Goal: Information Seeking & Learning: Find specific fact

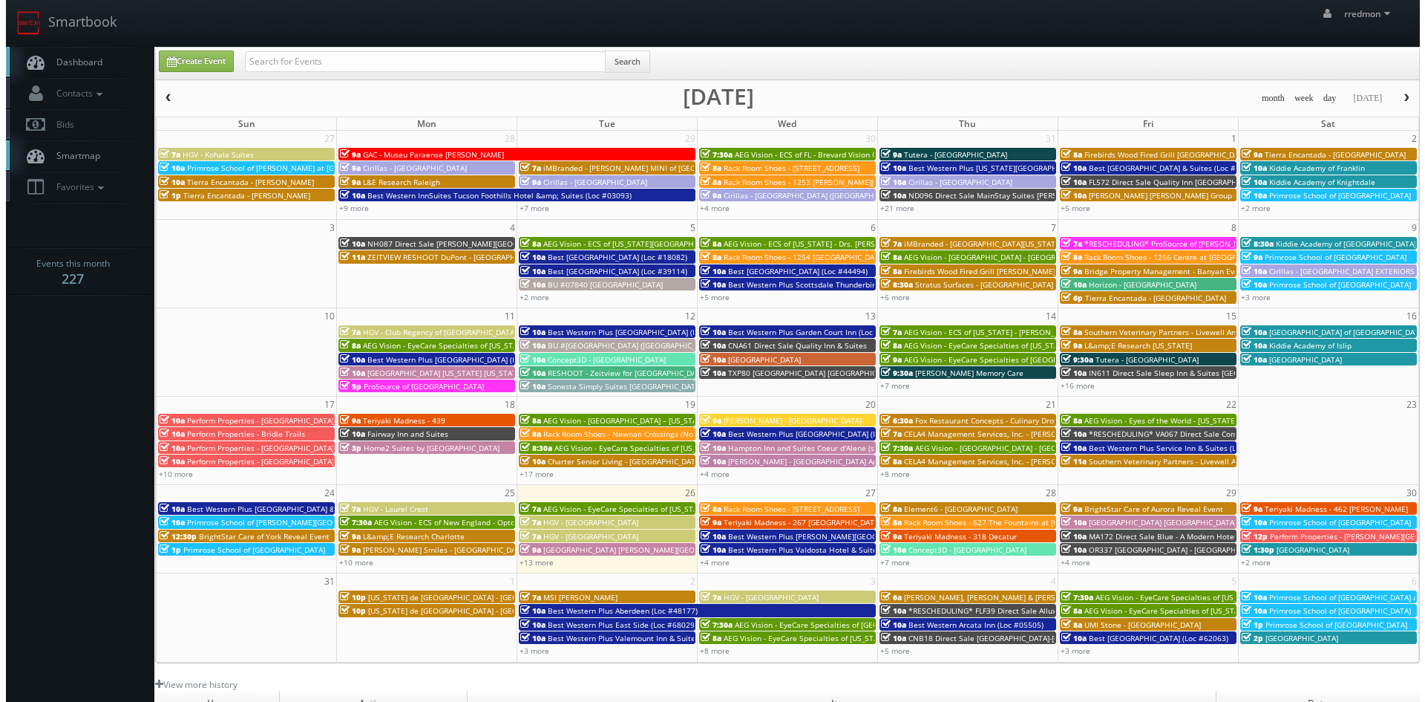
scroll to position [74, 0]
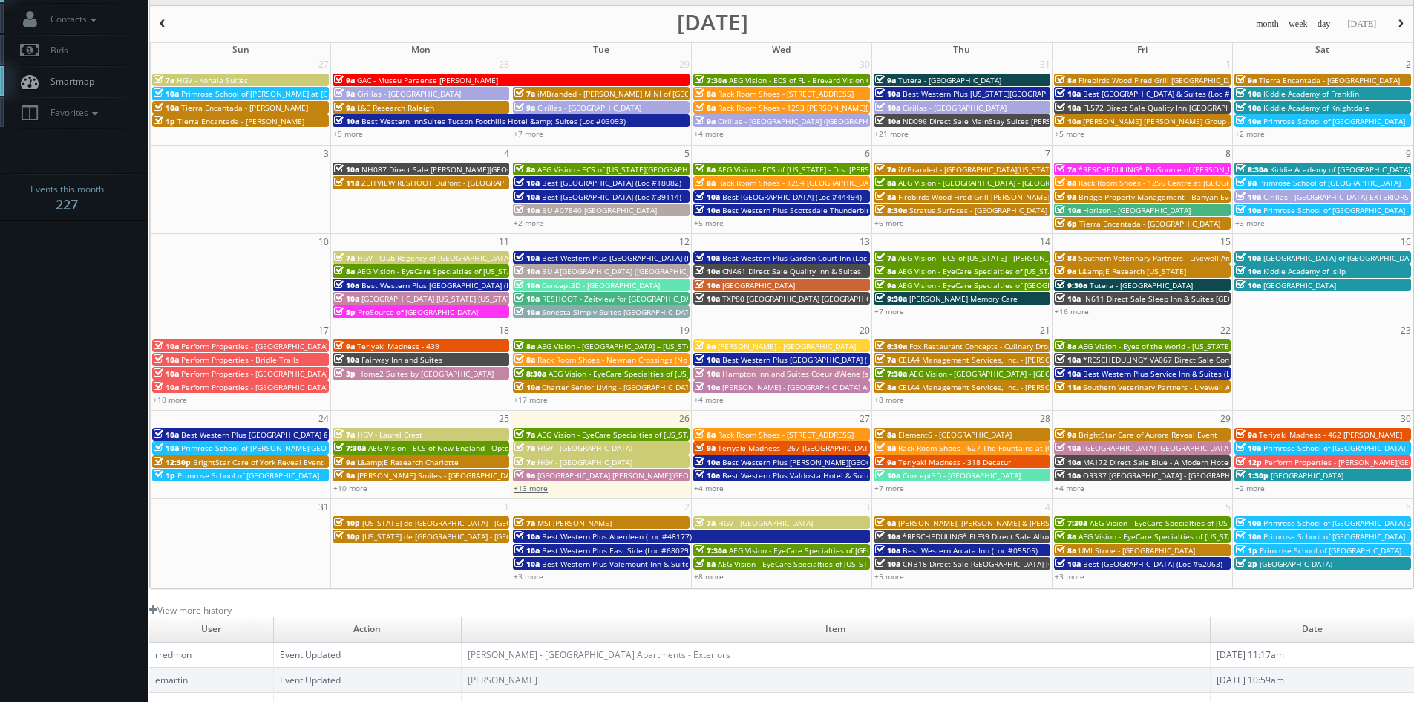
click at [535, 488] on link "+13 more" at bounding box center [531, 488] width 34 height 10
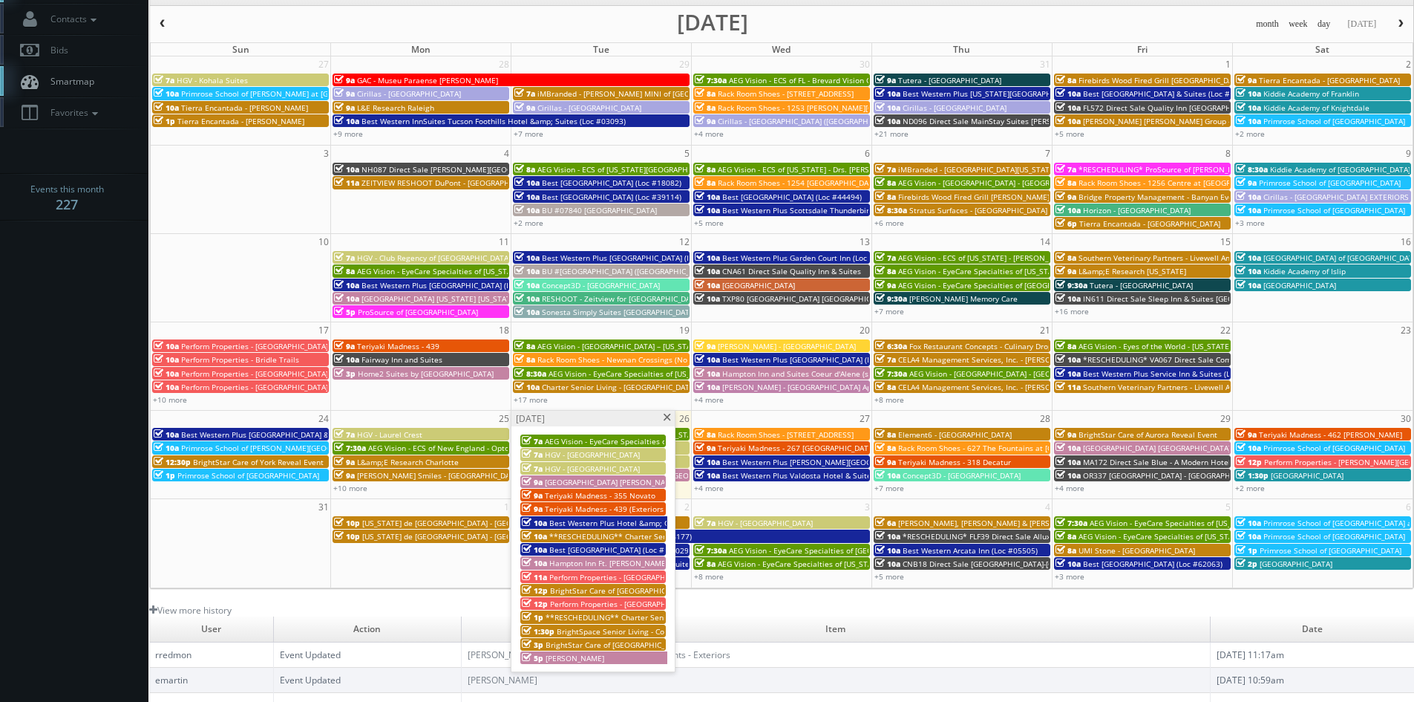
click at [664, 420] on span at bounding box center [667, 417] width 10 height 8
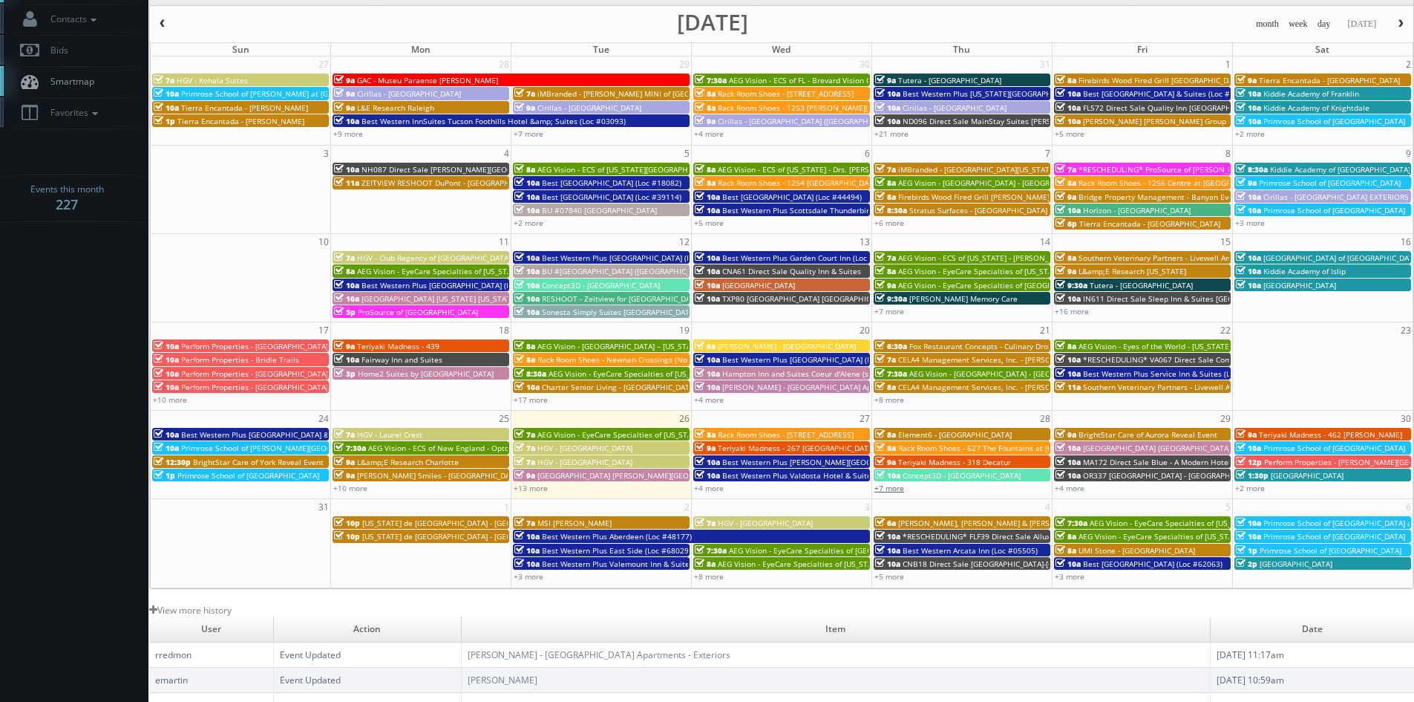
click at [900, 489] on link "+7 more" at bounding box center [890, 488] width 30 height 10
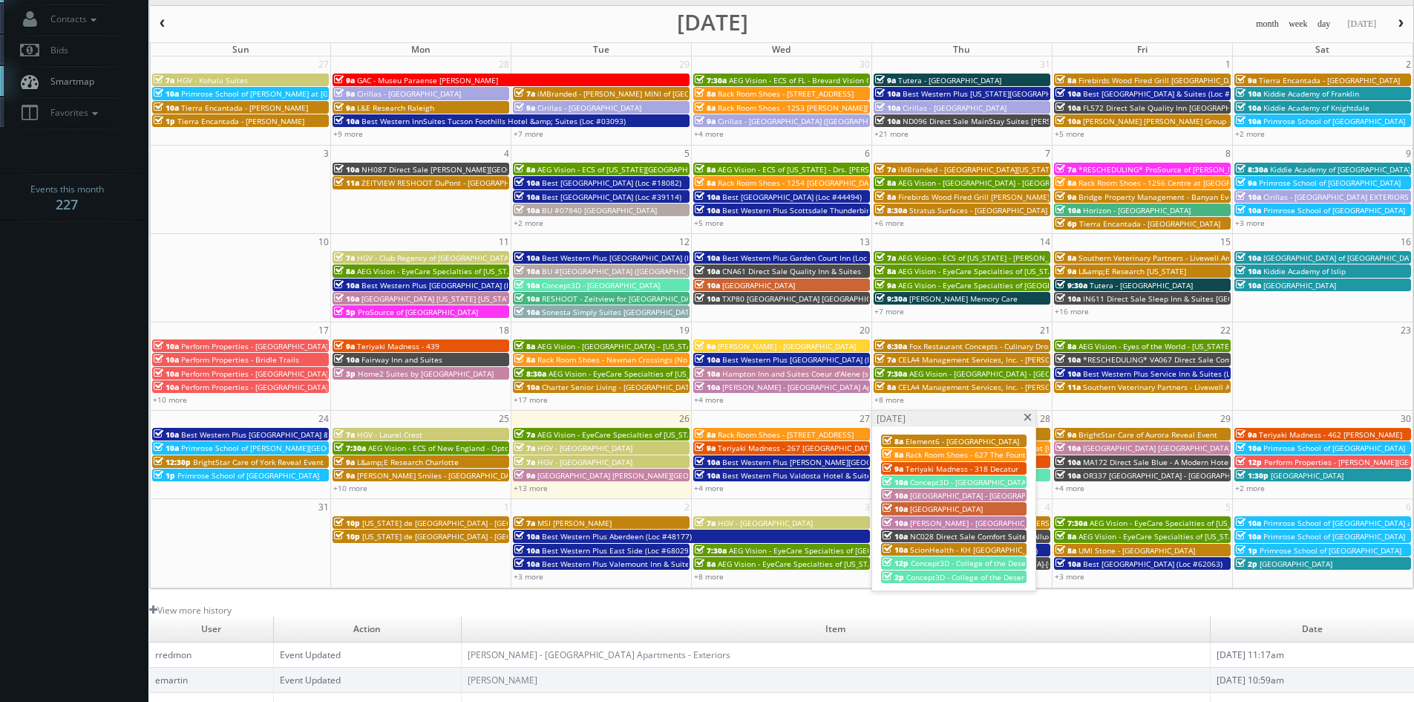
click at [960, 547] on span "ScionHealth - KH Chicago North" at bounding box center [978, 549] width 136 height 10
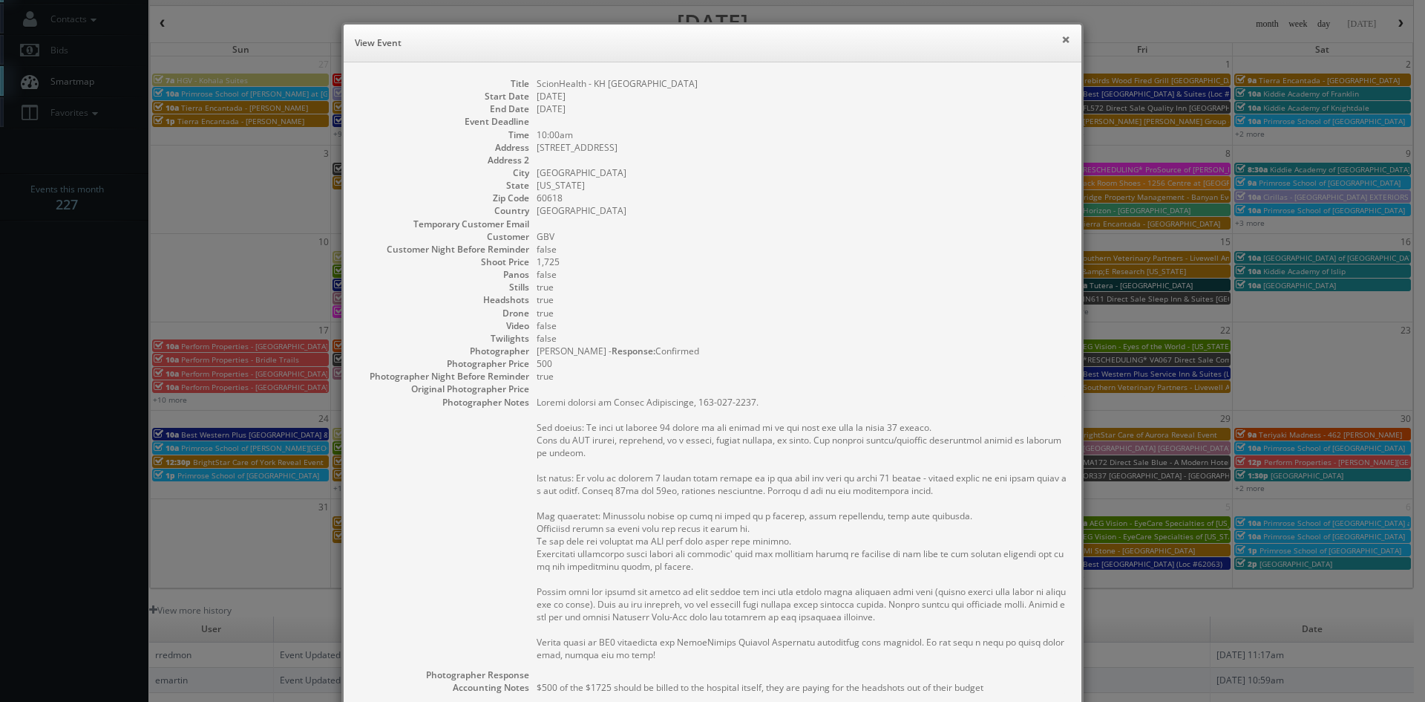
click at [1062, 42] on button "×" at bounding box center [1066, 39] width 9 height 10
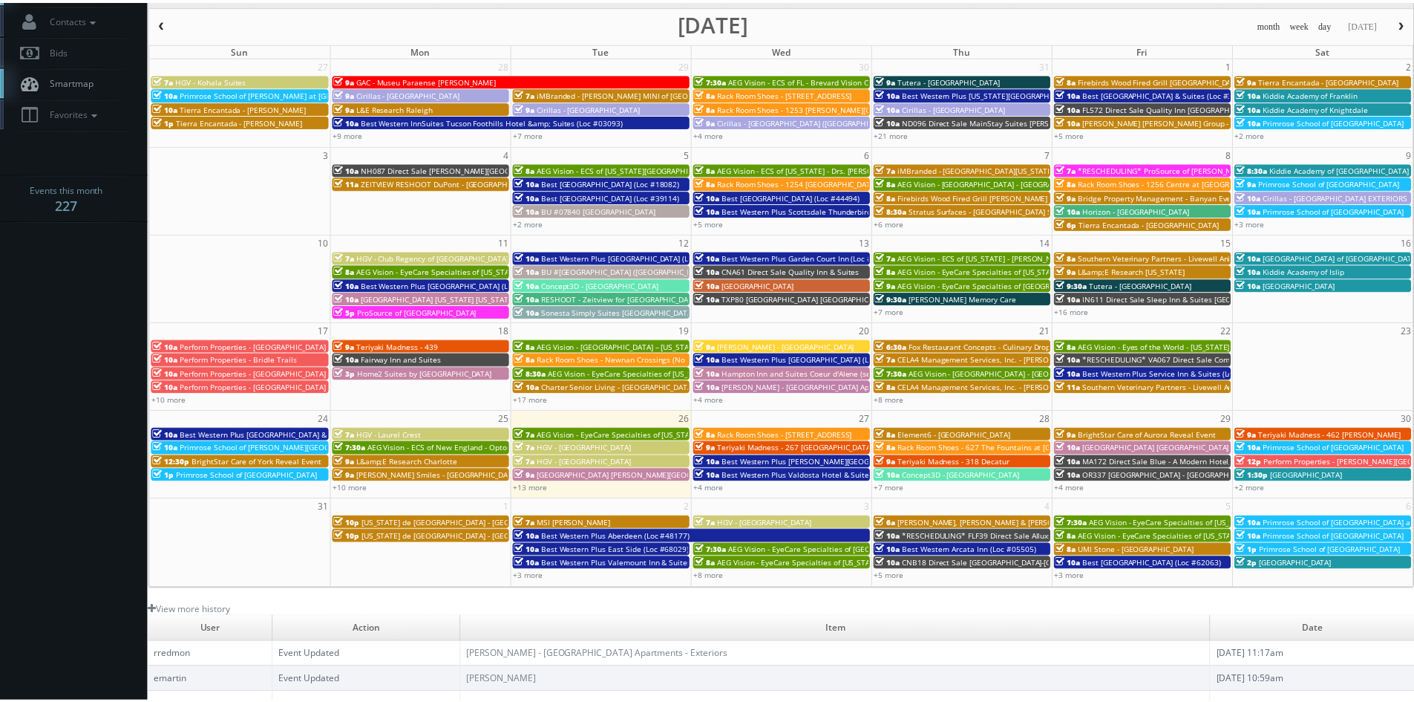
scroll to position [0, 0]
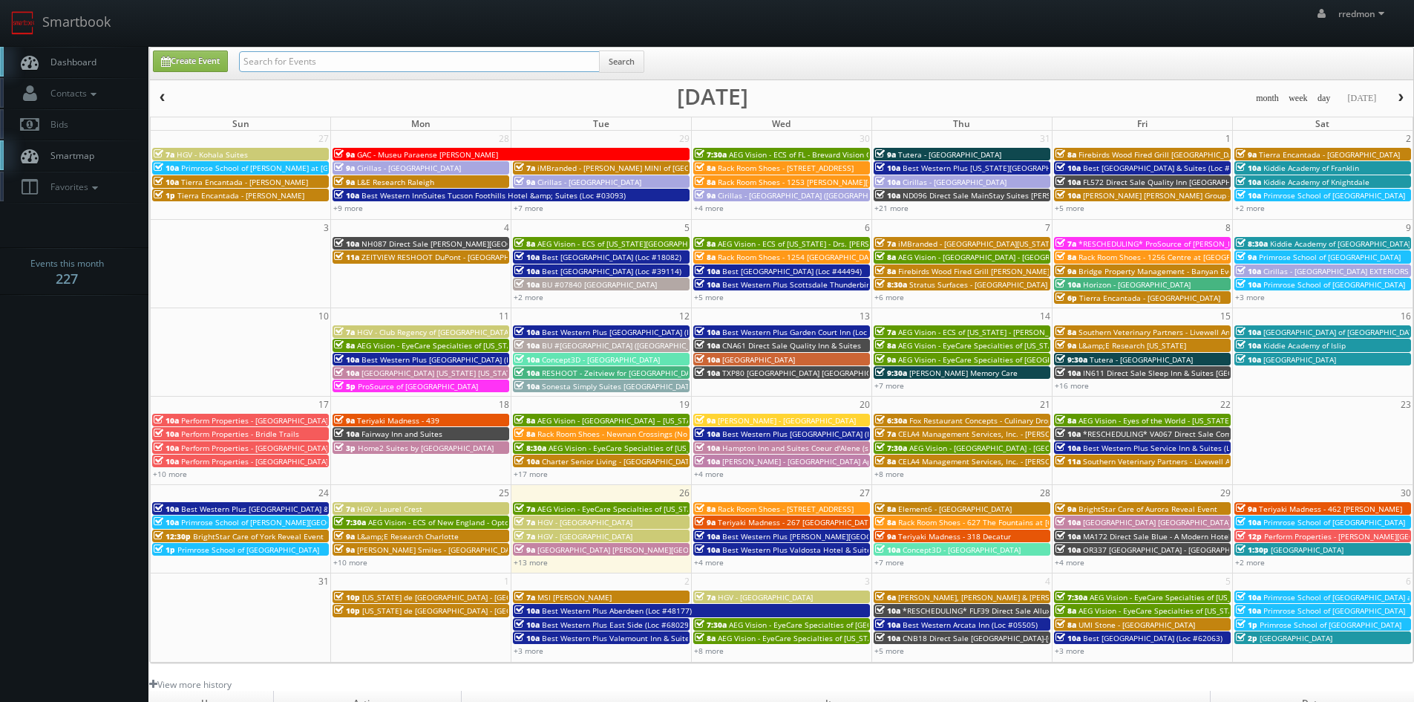
click at [454, 62] on input "text" at bounding box center [419, 61] width 361 height 21
paste input "[PERSON_NAME]"
type input "[PERSON_NAME]"
click at [634, 57] on button "Search" at bounding box center [621, 61] width 45 height 22
click at [892, 564] on link "+8 more" at bounding box center [890, 562] width 30 height 10
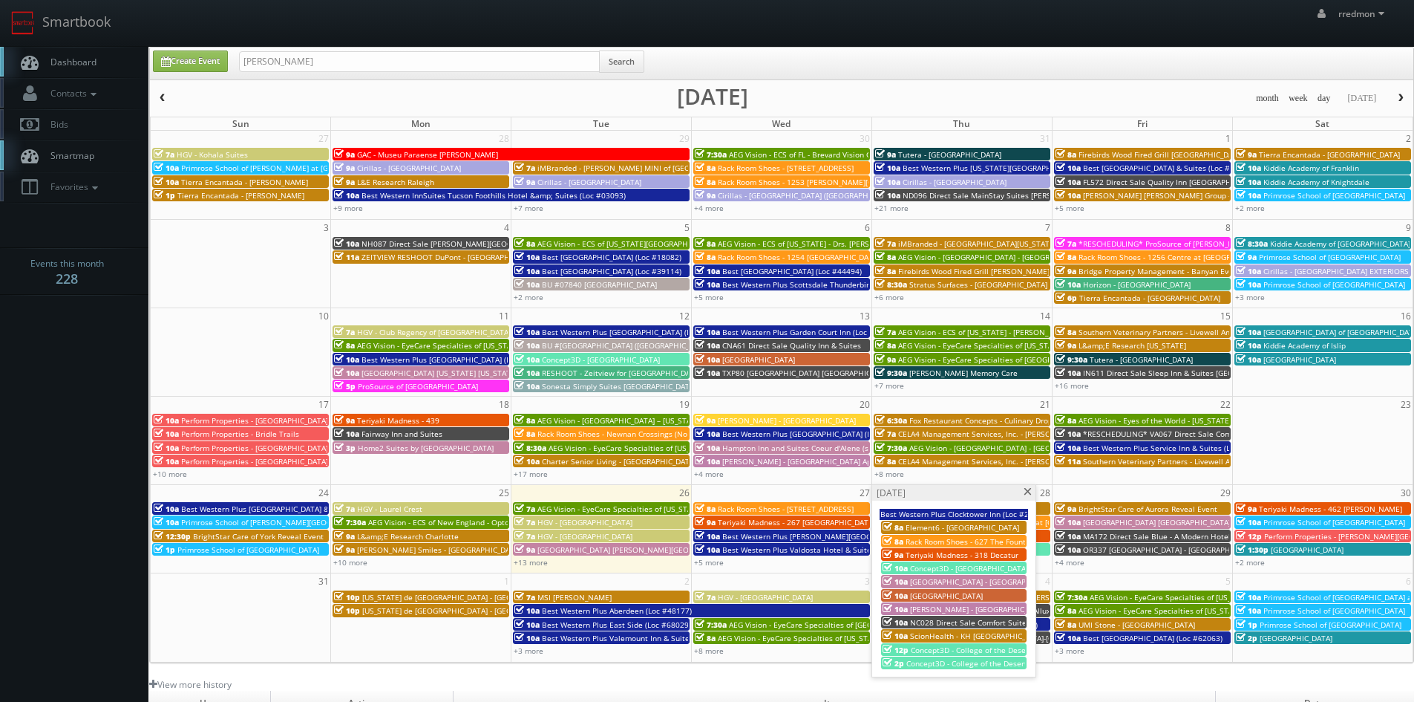
click at [972, 634] on span "ScionHealth - KH Chicago North" at bounding box center [978, 635] width 136 height 10
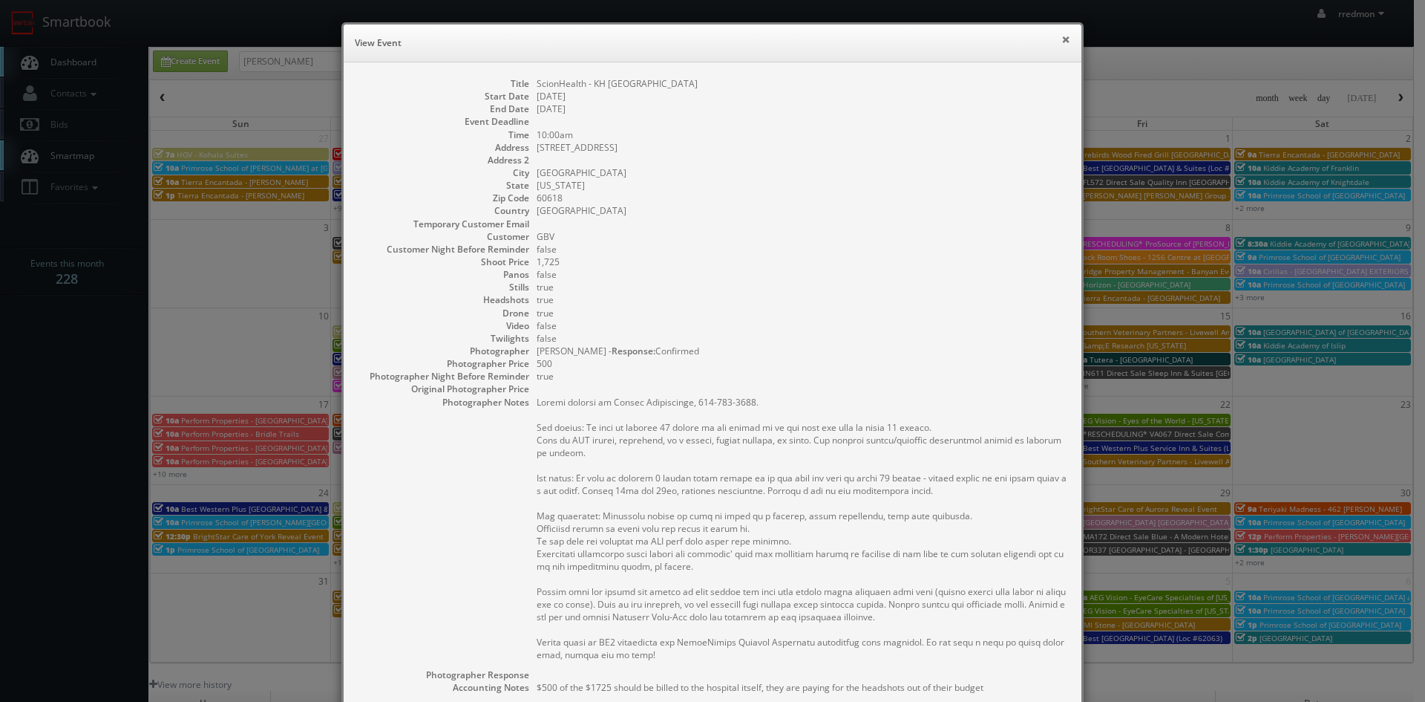
click at [1062, 39] on button "×" at bounding box center [1066, 39] width 9 height 10
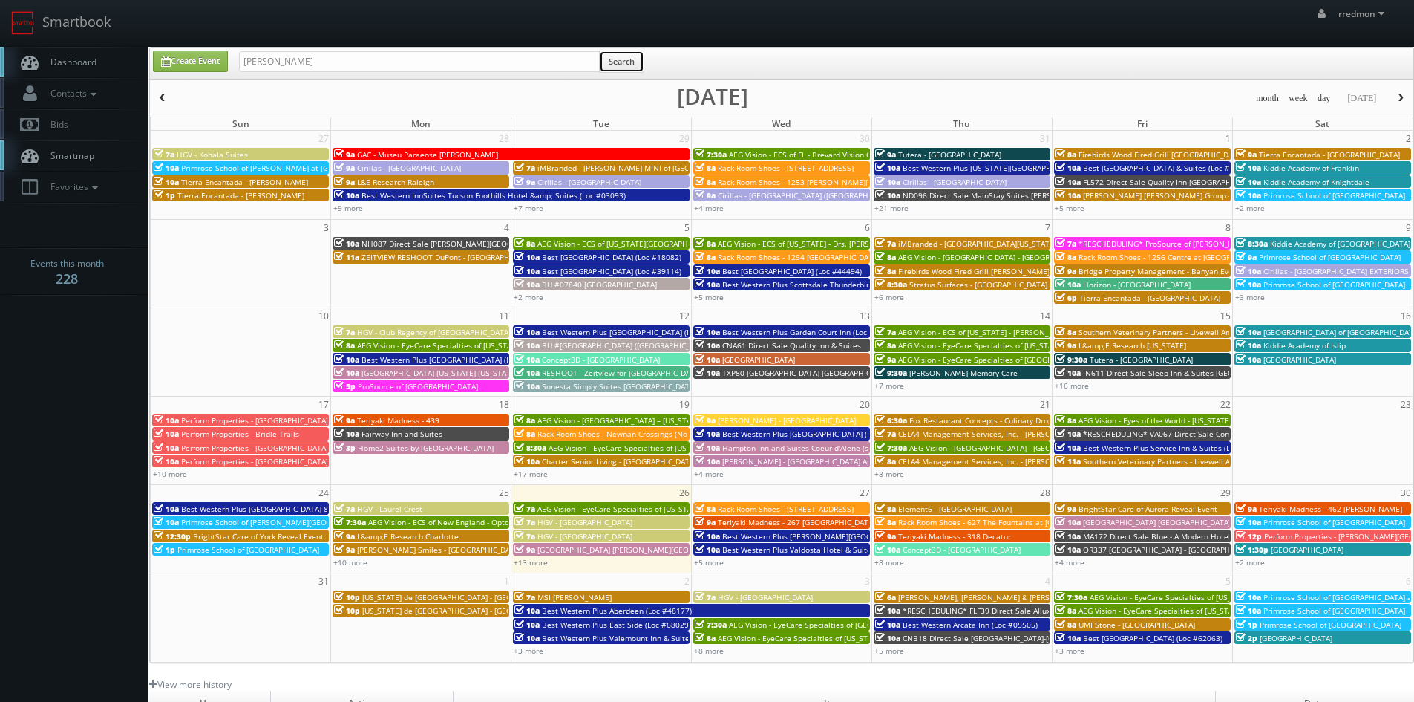
click at [632, 57] on button "Search" at bounding box center [621, 61] width 45 height 22
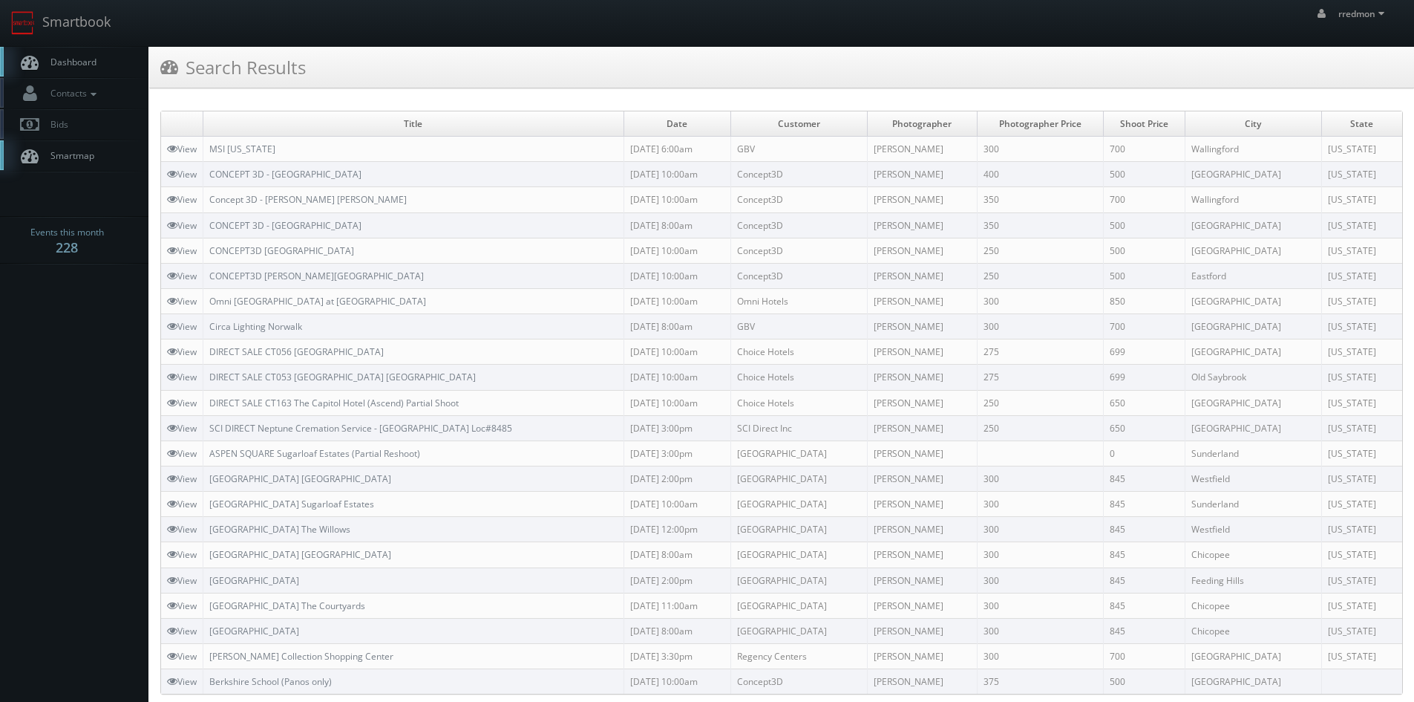
click at [110, 69] on link "Dashboard" at bounding box center [74, 62] width 148 height 30
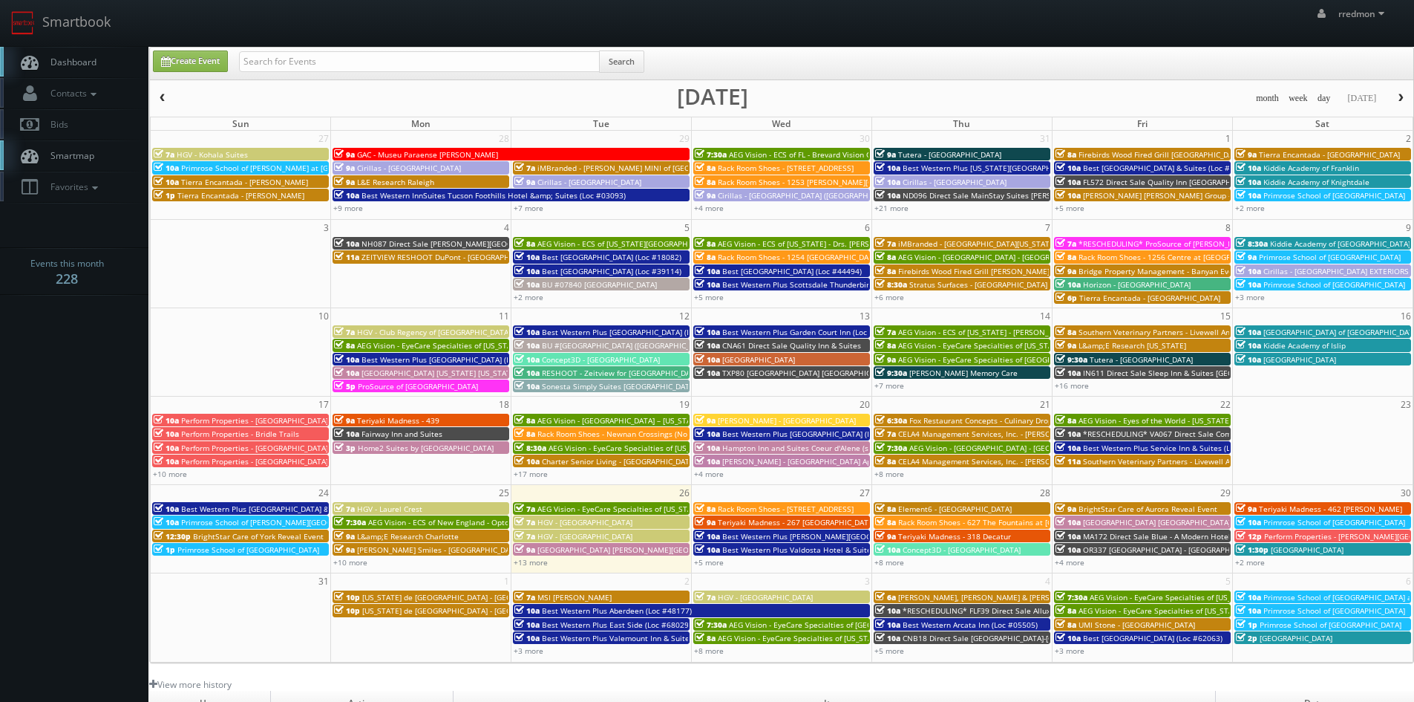
click at [1396, 102] on span "button" at bounding box center [1401, 98] width 10 height 9
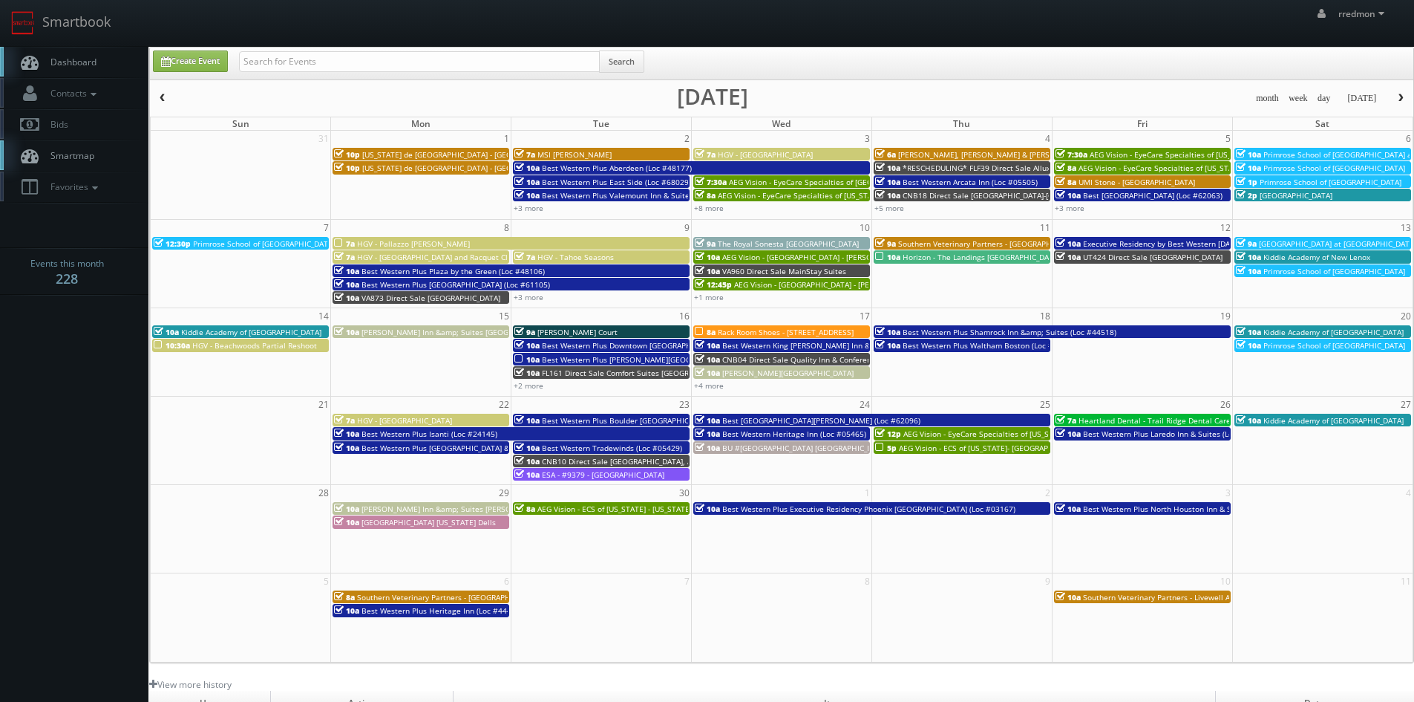
click at [164, 99] on span "button" at bounding box center [162, 98] width 10 height 9
